Goal: Information Seeking & Learning: Learn about a topic

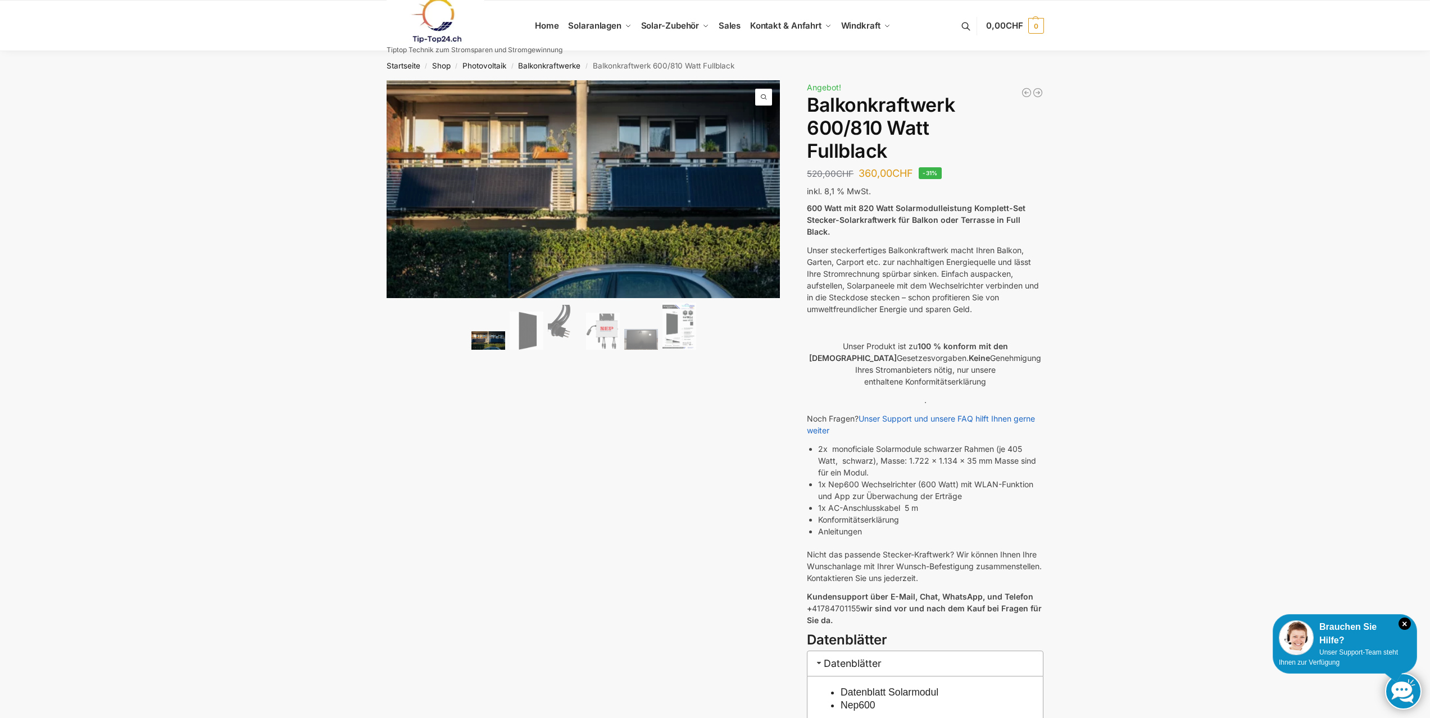
click at [435, 43] on img at bounding box center [435, 20] width 98 height 45
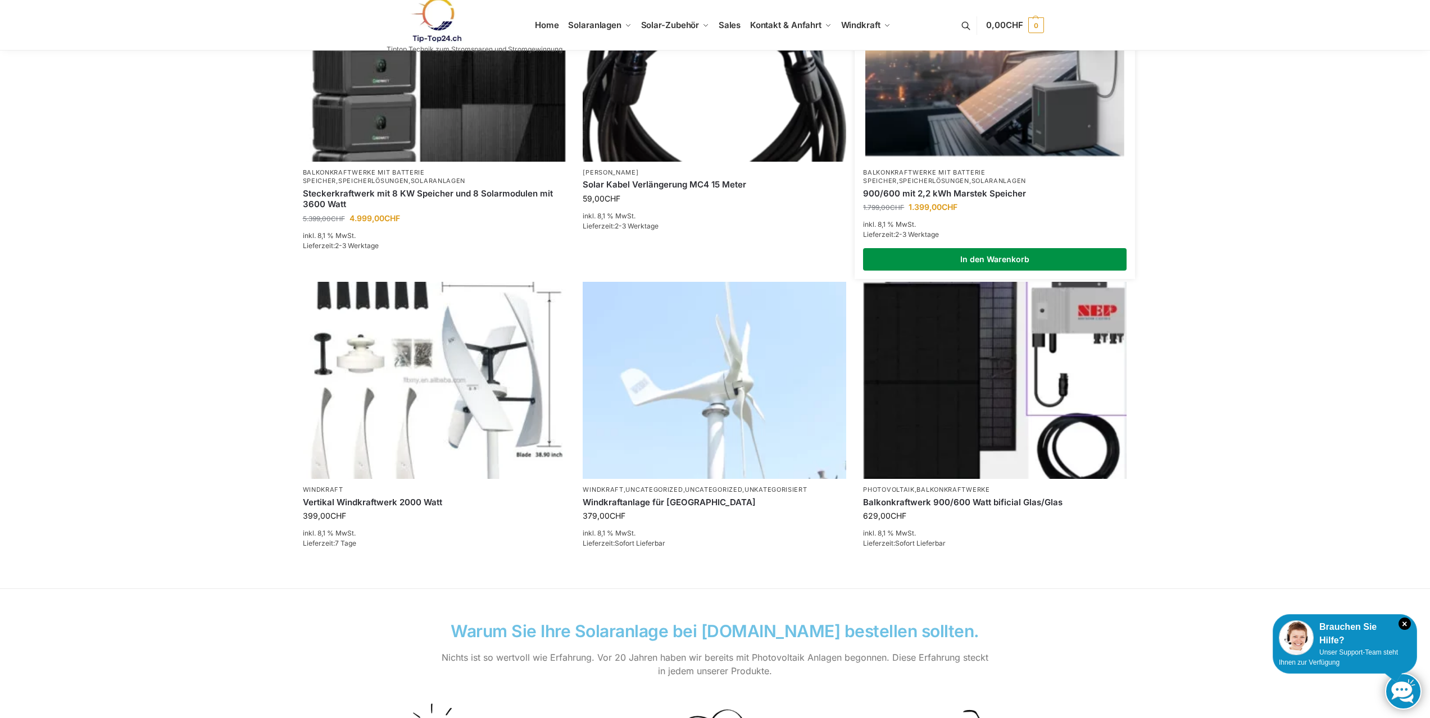
scroll to position [506, 0]
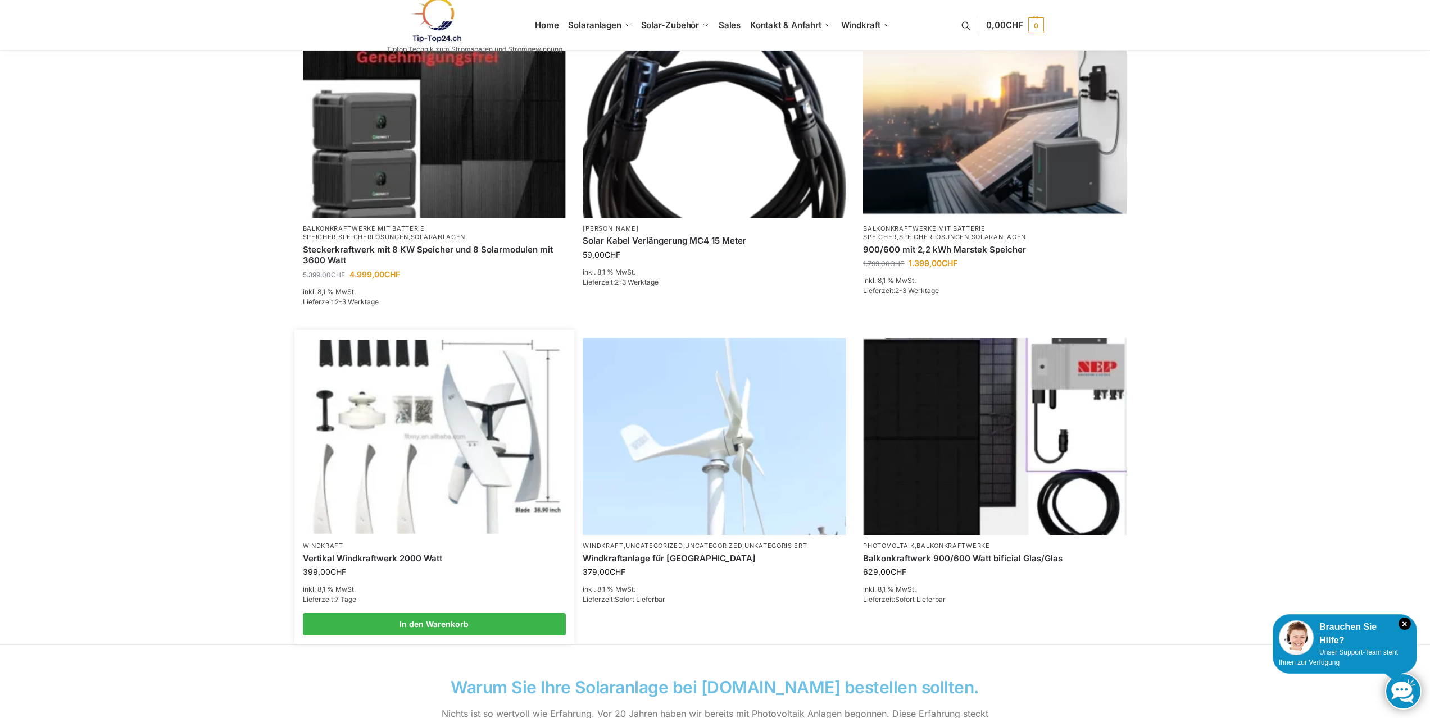
click at [356, 468] on img at bounding box center [434, 437] width 258 height 194
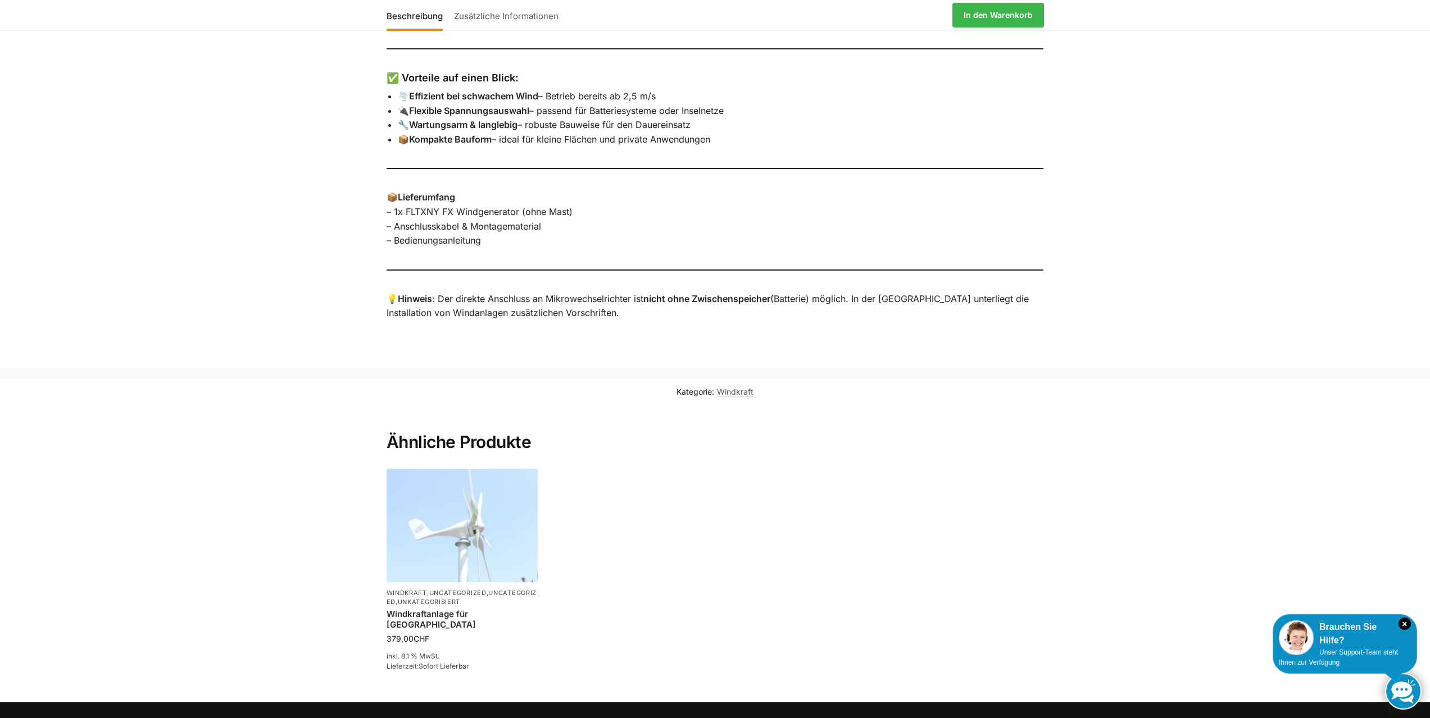
scroll to position [899, 0]
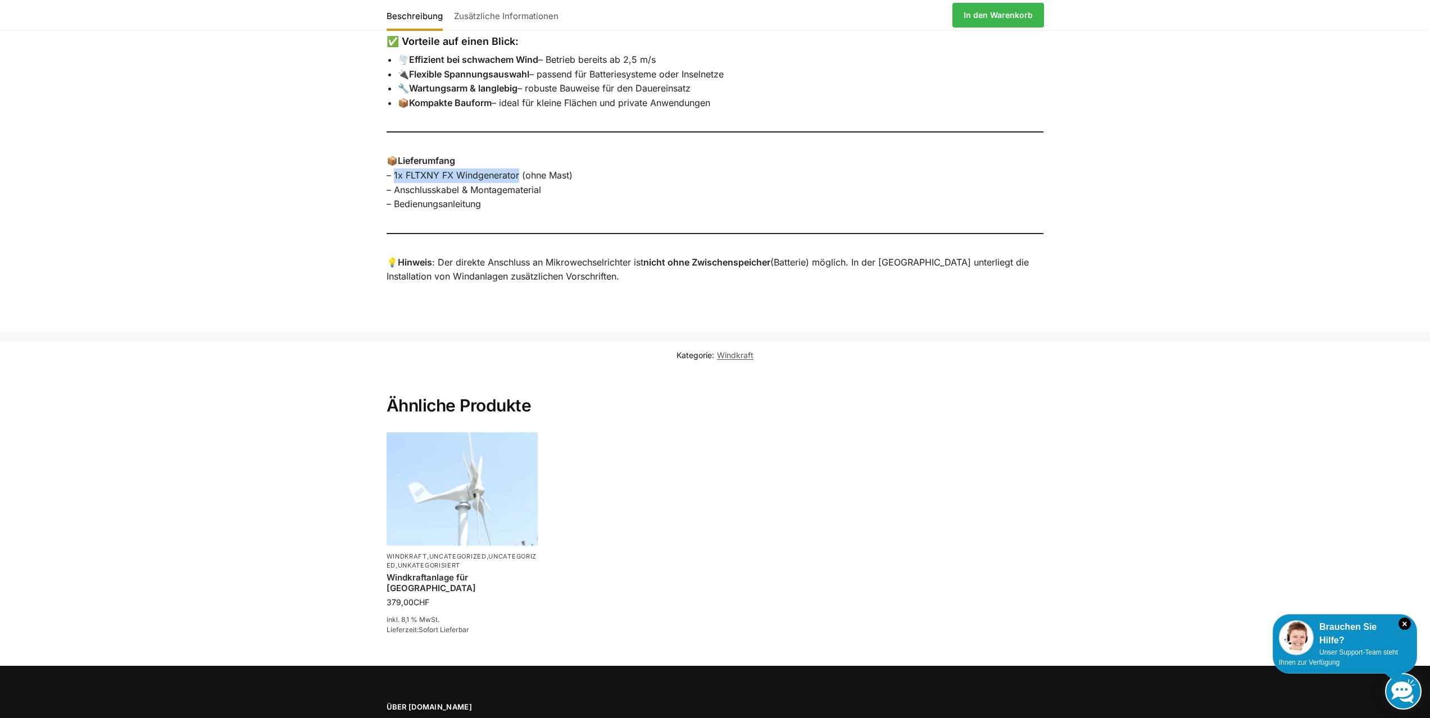
drag, startPoint x: 517, startPoint y: 174, endPoint x: 394, endPoint y: 174, distance: 123.0
click at [394, 174] on p "📦 Lieferumfang – 1x FLTXNY FX Windgenerator (ohne Mast) – Anschlusskabel & Mont…" at bounding box center [714, 182] width 657 height 57
copy p "1x FLTXNY FX Windgenerator"
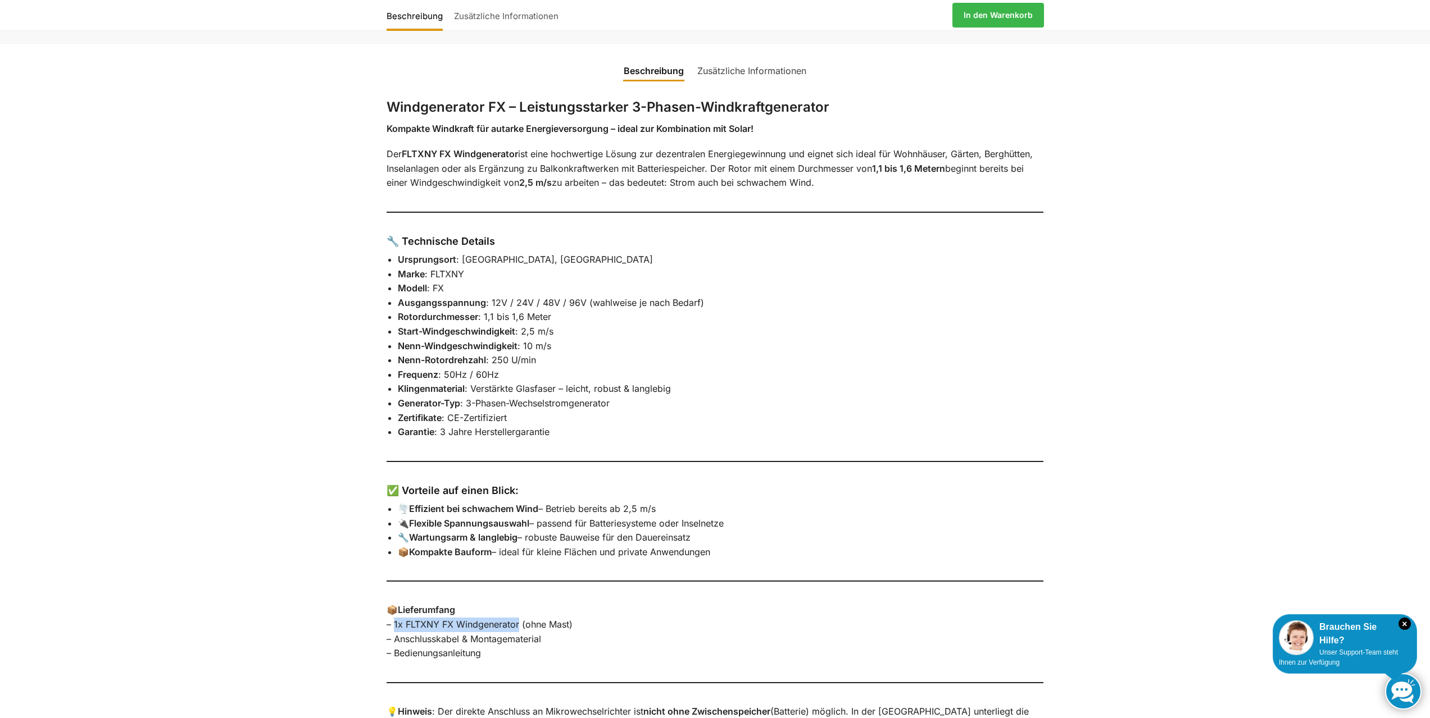
scroll to position [0, 0]
